Goal: Task Accomplishment & Management: Manage account settings

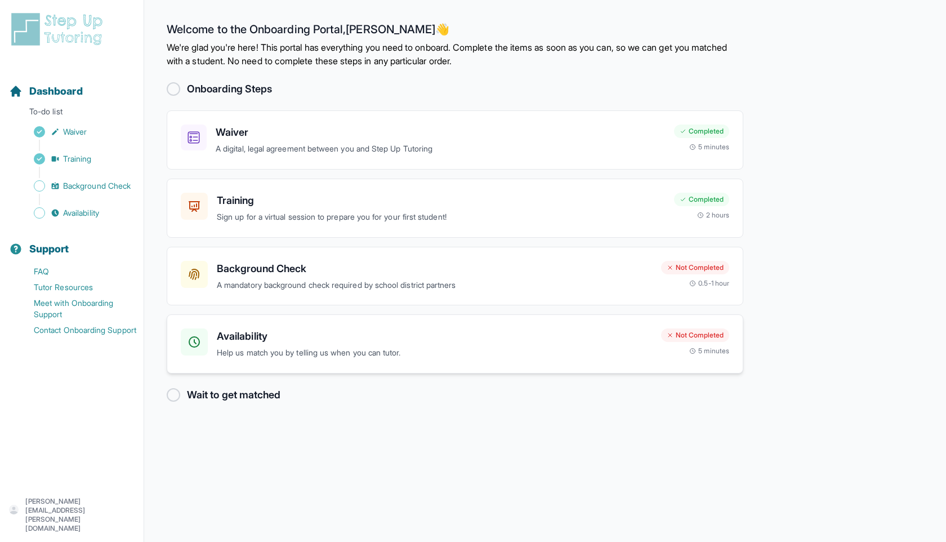
click at [255, 347] on p "Help us match you by telling us when you can tutor." at bounding box center [434, 352] width 435 height 13
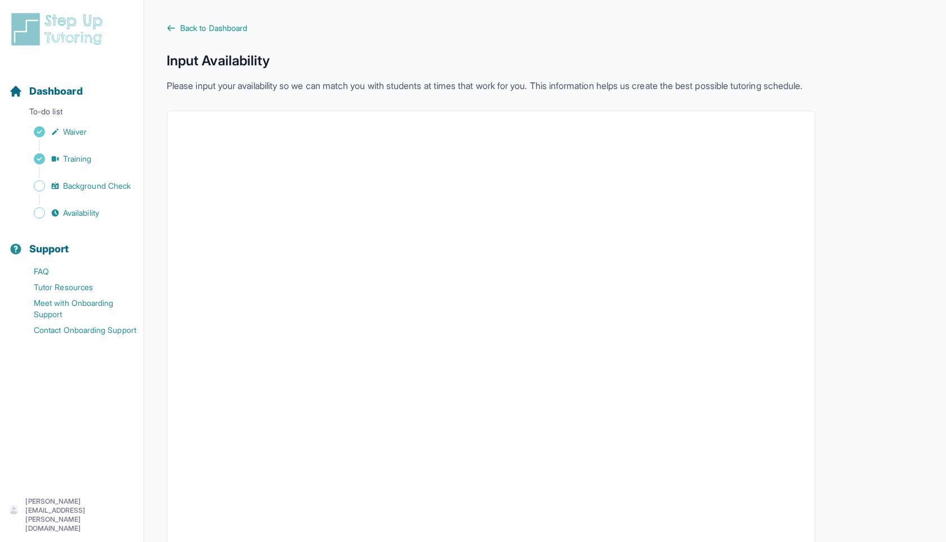
click at [66, 518] on p "[PERSON_NAME][EMAIL_ADDRESS][PERSON_NAME][DOMAIN_NAME]" at bounding box center [79, 515] width 109 height 36
click at [78, 490] on link "Sign Out" at bounding box center [72, 480] width 122 height 20
